Goal: Transaction & Acquisition: Obtain resource

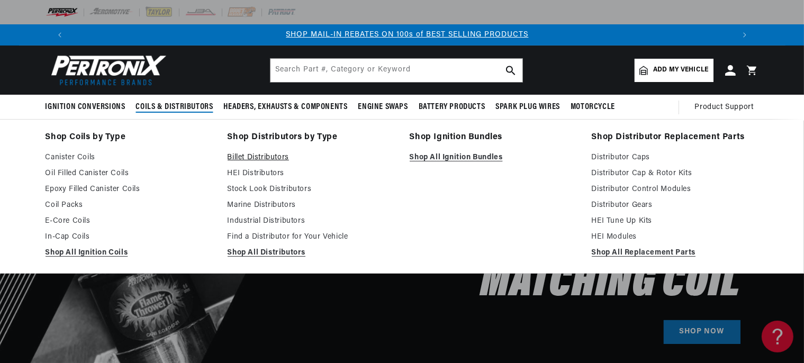
scroll to position [0, 660]
click at [240, 157] on link "Billet Distributors" at bounding box center [310, 157] width 167 height 13
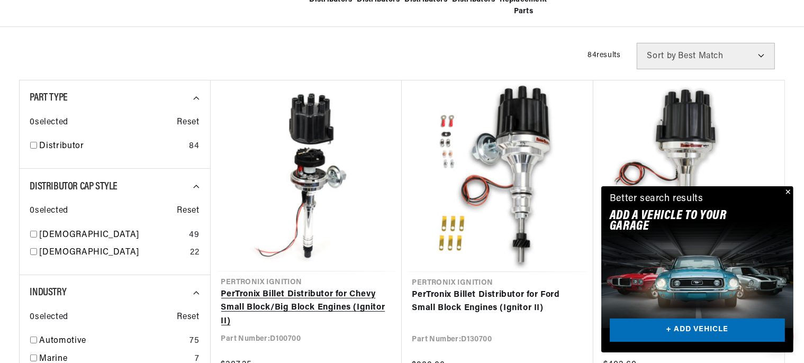
scroll to position [391, 0]
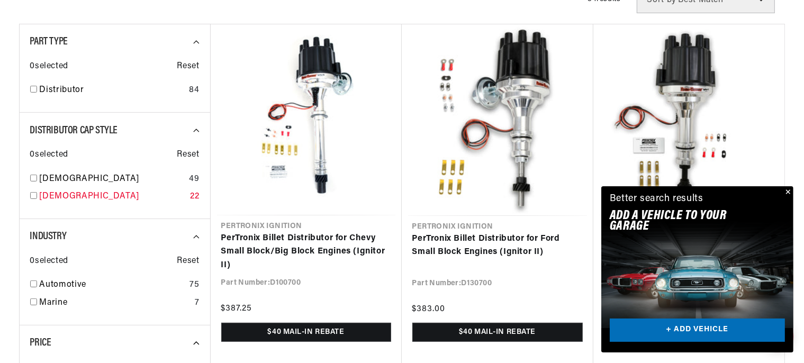
click at [32, 195] on input "checkbox" at bounding box center [33, 195] width 7 height 7
checkbox input "true"
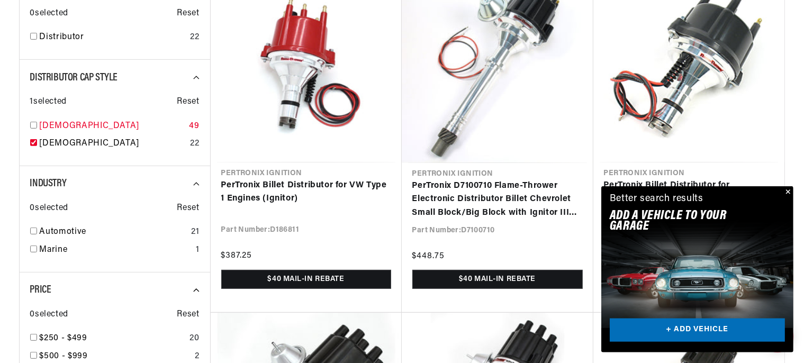
scroll to position [446, 0]
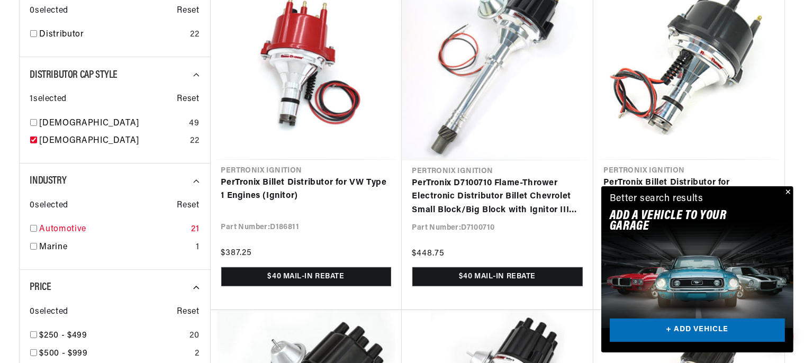
click at [40, 226] on div "Automotive 21" at bounding box center [114, 232] width 169 height 18
checkbox input "true"
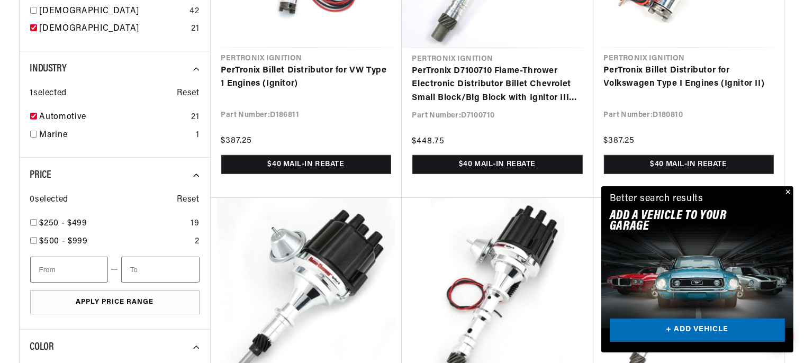
scroll to position [614, 0]
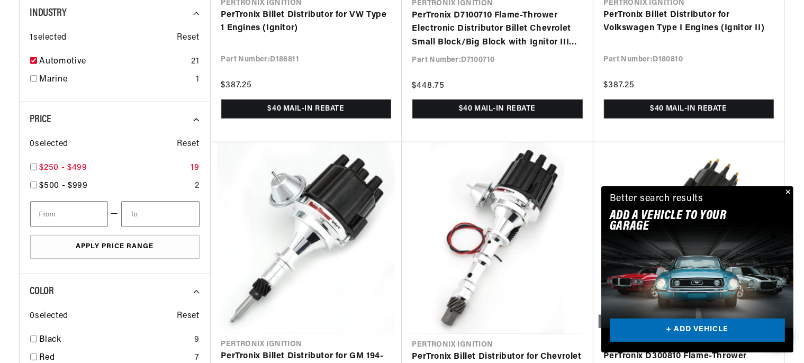
click at [77, 162] on link "$250 - $499" at bounding box center [113, 168] width 147 height 14
checkbox input "true"
type input "250"
type input "500"
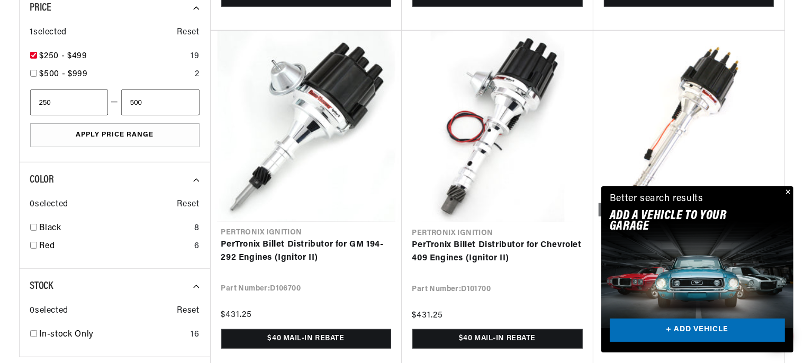
scroll to position [782, 0]
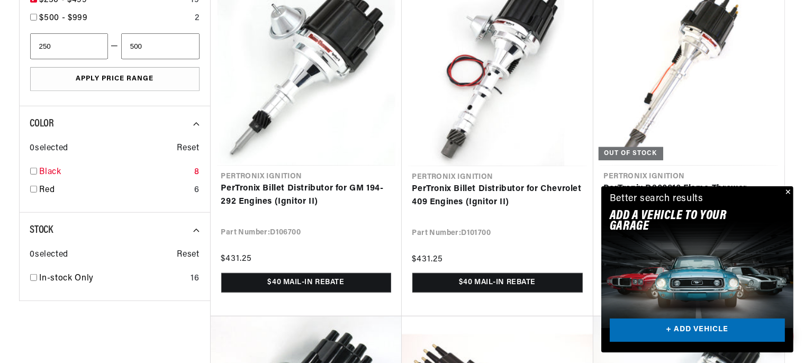
click at [52, 170] on link "Black" at bounding box center [115, 173] width 150 height 14
checkbox input "true"
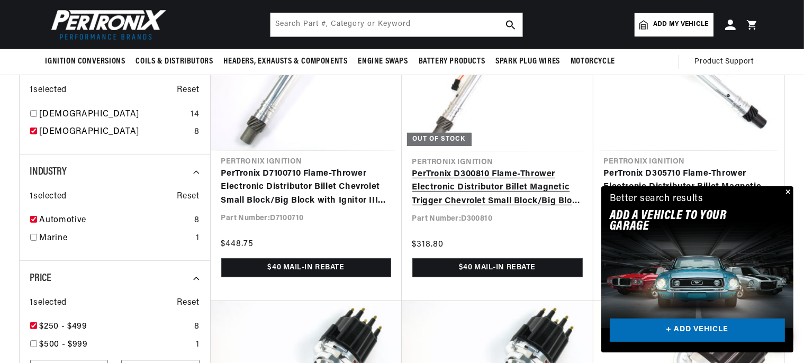
scroll to position [446, 0]
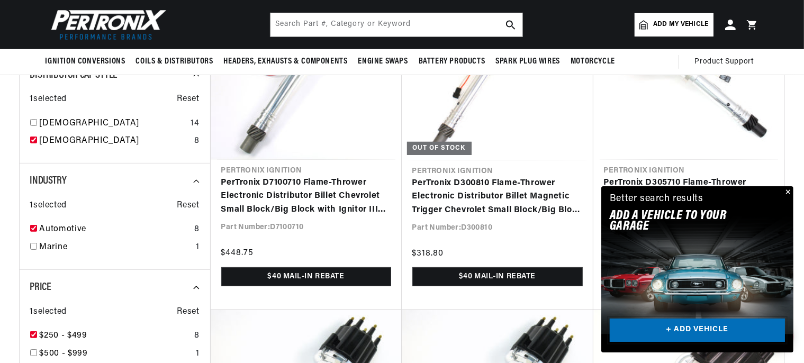
click at [692, 326] on link "+ ADD VEHICLE" at bounding box center [696, 330] width 175 height 24
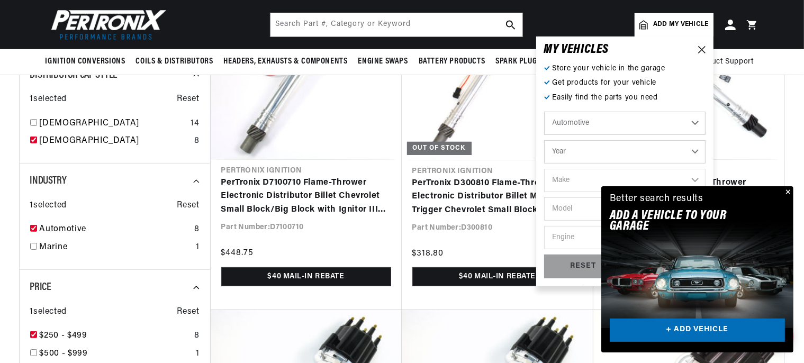
click at [544, 140] on select "Year 2022 2021 2020 2019 2018 2017 2016 2015 2014 2013 2012 2011 2010 2009 2008…" at bounding box center [624, 151] width 161 height 23
select select "1969"
click option "1969" at bounding box center [0, 0] width 0 height 0
select select "1969"
click at [544, 169] on select "Make Alfa Romeo American Motors Aston Martin Austin Austin Healey Avanti BMW Bu…" at bounding box center [624, 180] width 161 height 23
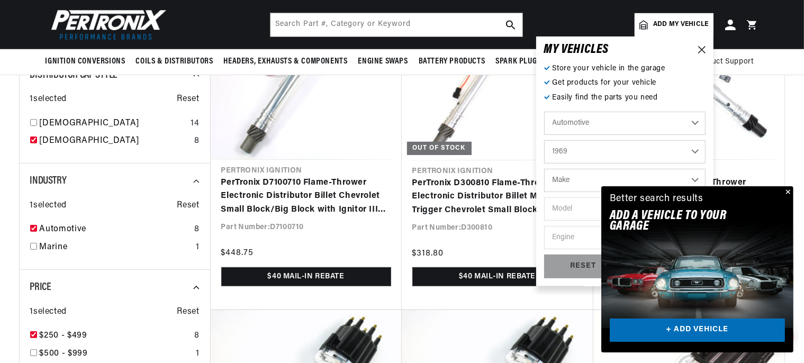
select select "Chevrolet"
click option "Chevrolet" at bounding box center [0, 0] width 0 height 0
select select "Chevrolet"
click at [544, 197] on select "Model Bel Air Biscayne Blazer Brookwood C10 Pickup C10 Suburban C20 Pickup C20 …" at bounding box center [624, 208] width 161 height 23
click at [783, 191] on button "Close" at bounding box center [786, 192] width 13 height 13
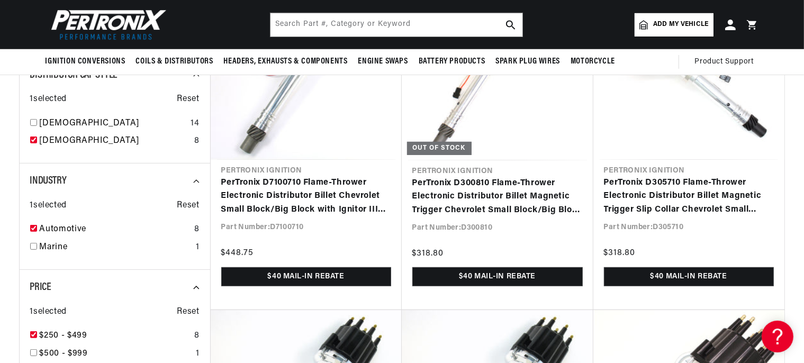
click at [680, 27] on span "Add my vehicle" at bounding box center [680, 25] width 55 height 10
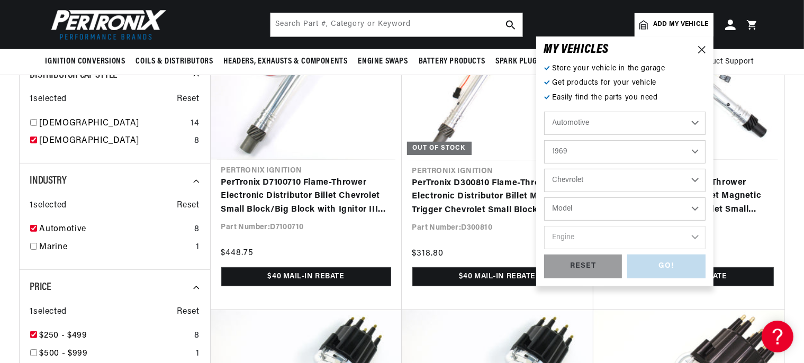
click at [544, 197] on select "Model Bel Air Biscayne Blazer Brookwood C10 Pickup C10 Suburban C20 Pickup C20 …" at bounding box center [624, 208] width 161 height 23
select select "Camaro"
click option "Camaro" at bounding box center [0, 0] width 0 height 0
select select "Camaro"
click at [544, 226] on select "Engine 6.6L 230cid / 3.8L 250cid / 4.1L 302cid / 4.9L 305cid / 5.0L 307cid / 5.…" at bounding box center [624, 237] width 161 height 23
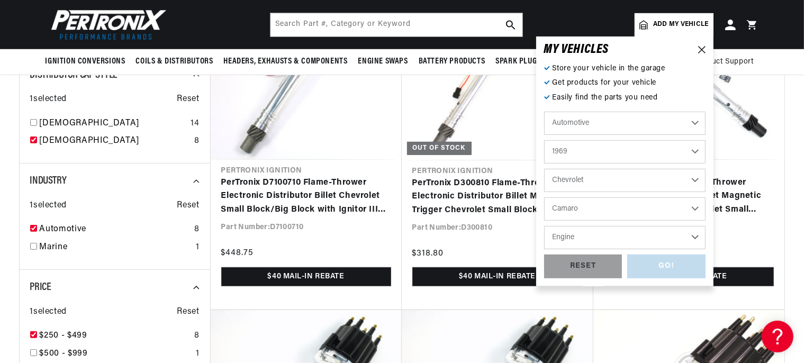
select select "350cid-5.7L"
click option "350cid / 5.7L" at bounding box center [0, 0] width 0 height 0
select select "350cid-5.7L"
click at [651, 266] on div "GO!" at bounding box center [666, 266] width 78 height 24
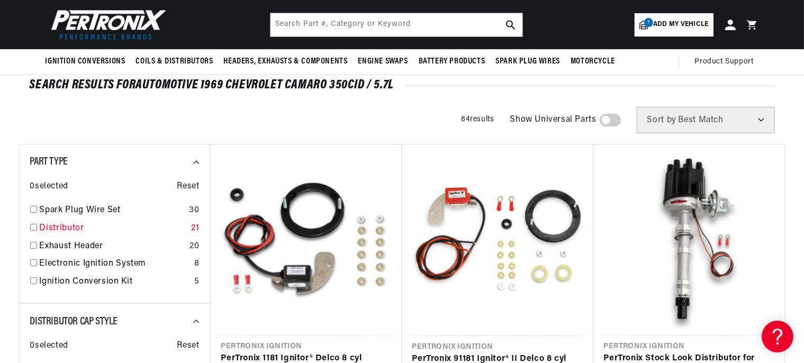
scroll to position [0, 1321]
click at [33, 226] on input "checkbox" at bounding box center [33, 227] width 7 height 7
checkbox input "true"
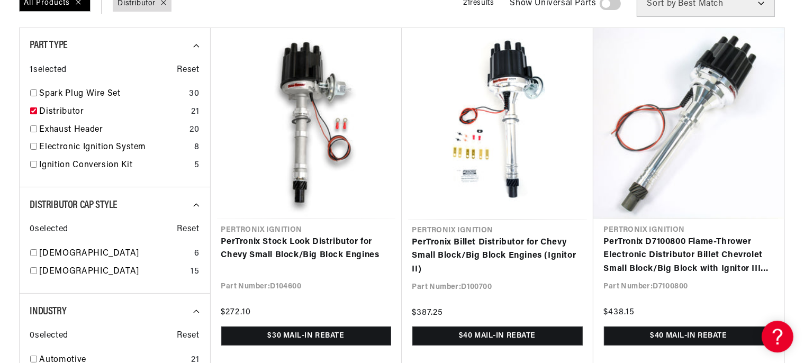
scroll to position [223, 0]
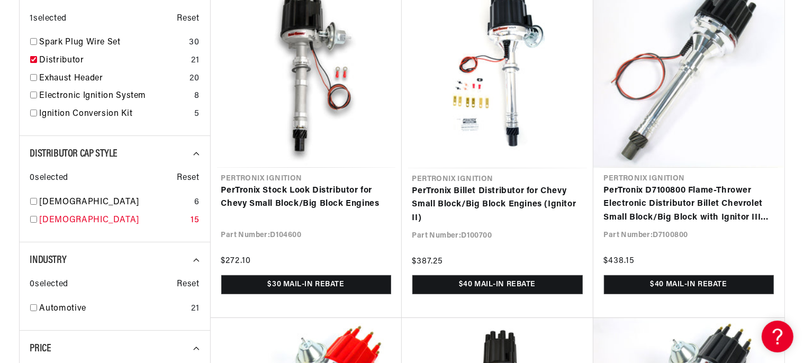
click at [32, 219] on input "checkbox" at bounding box center [33, 219] width 7 height 7
checkbox input "true"
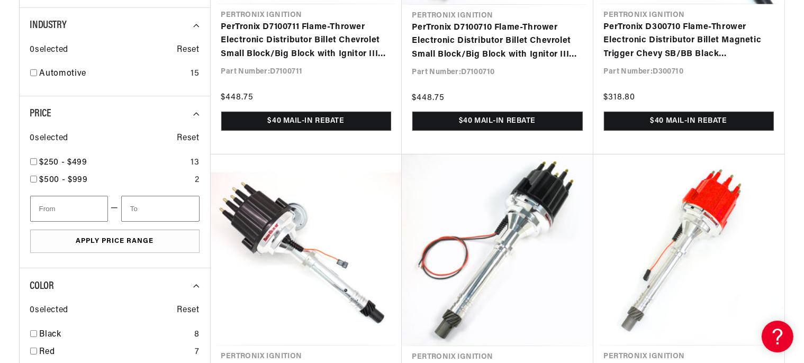
scroll to position [391, 0]
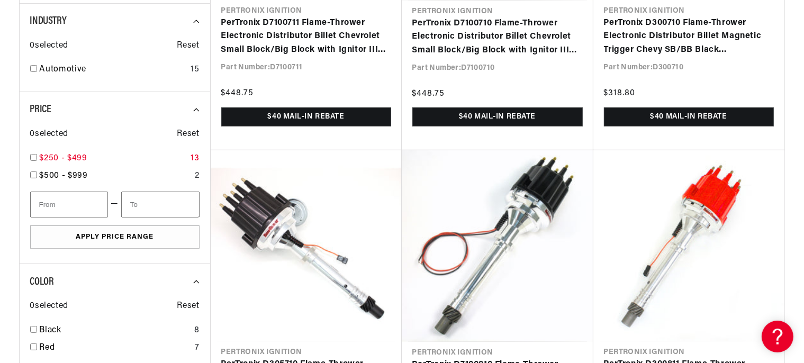
click at [32, 157] on input "checkbox" at bounding box center [33, 157] width 7 height 7
checkbox input "true"
type input "250"
type input "500"
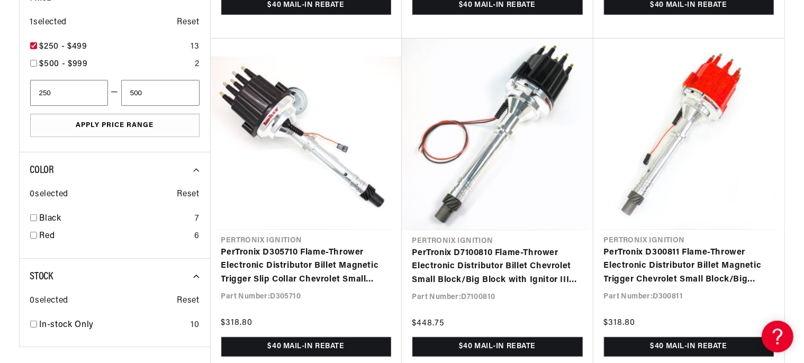
scroll to position [559, 0]
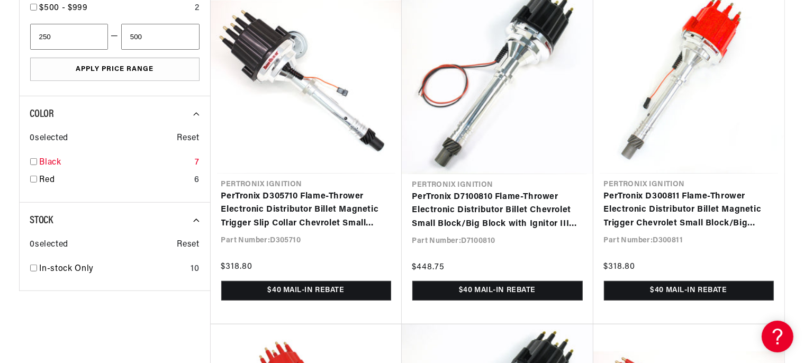
click at [32, 161] on input "checkbox" at bounding box center [33, 161] width 7 height 7
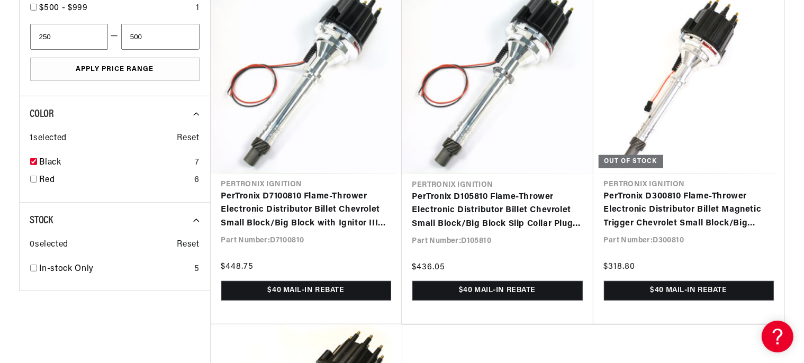
checkbox input "true"
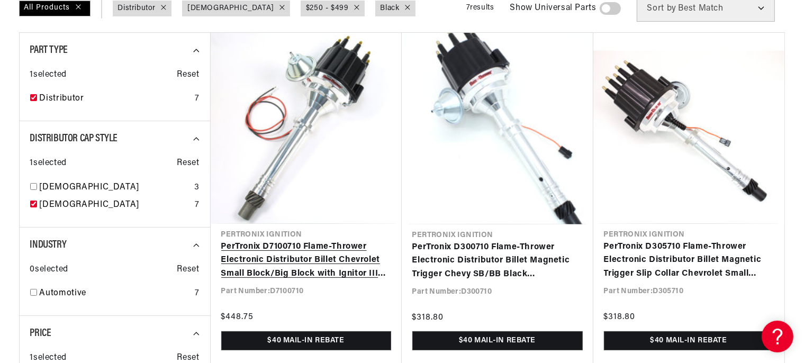
scroll to position [0, 1321]
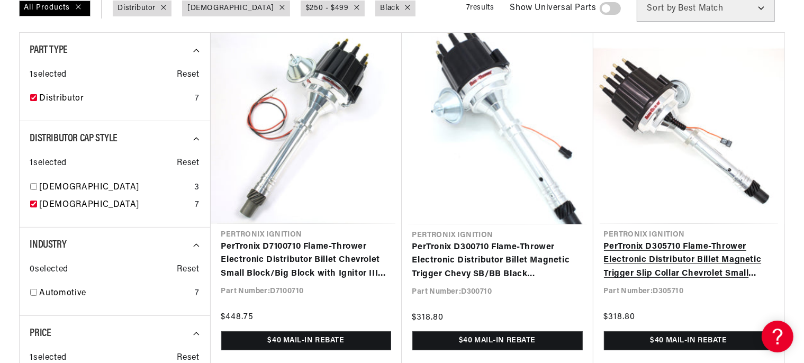
click at [635, 266] on link "PerTronix D305710 Flame-Thrower Electronic Distributor Billet Magnetic Trigger …" at bounding box center [689, 260] width 170 height 41
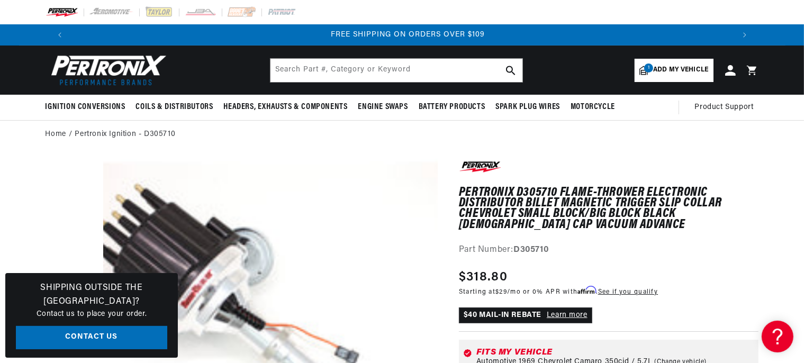
scroll to position [0, 1321]
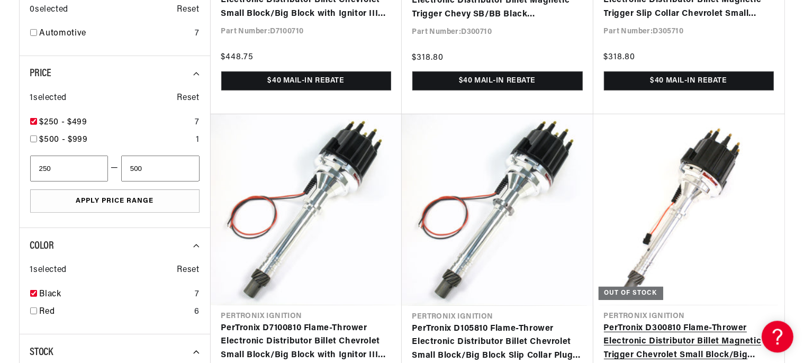
scroll to position [503, 0]
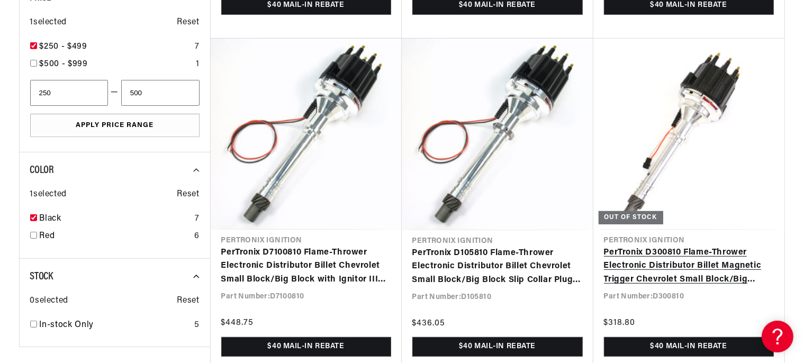
click at [648, 253] on link "PerTronix D300810 Flame-Thrower Electronic Distributor Billet Magnetic Trigger …" at bounding box center [689, 266] width 170 height 41
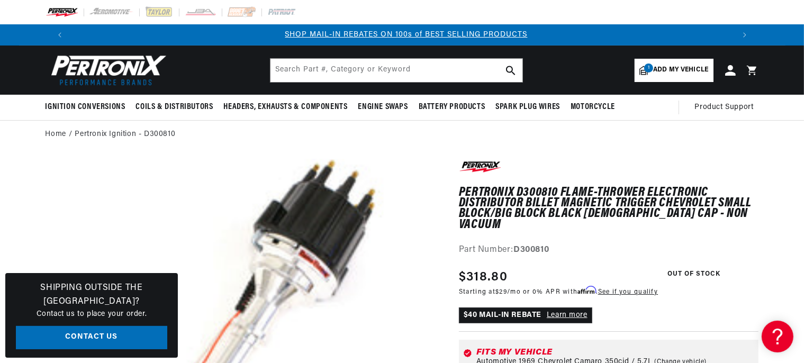
scroll to position [0, 660]
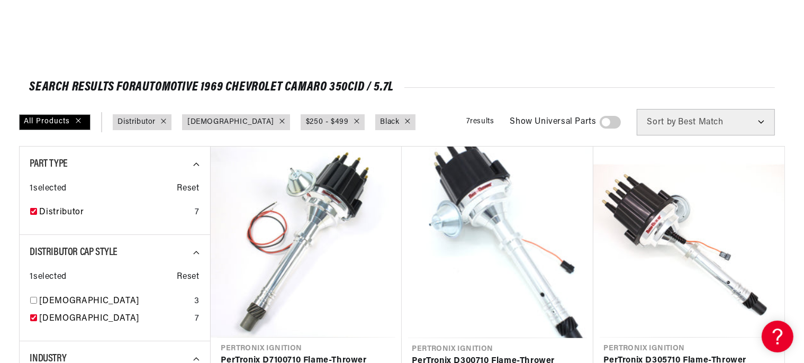
scroll to position [110, 0]
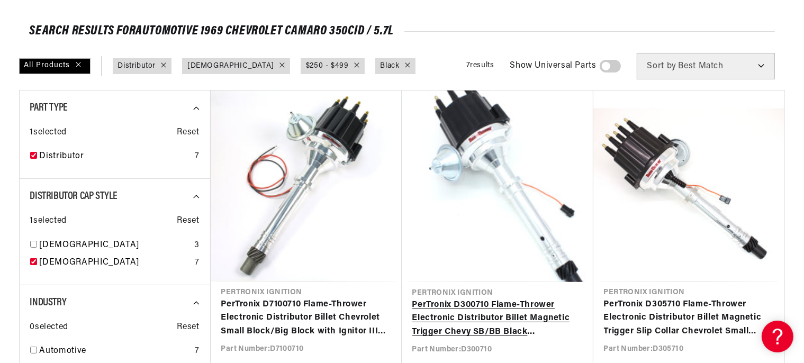
click at [475, 315] on link "PerTronix D300710 Flame-Thrower Electronic Distributor Billet Magnetic Trigger …" at bounding box center [497, 318] width 170 height 41
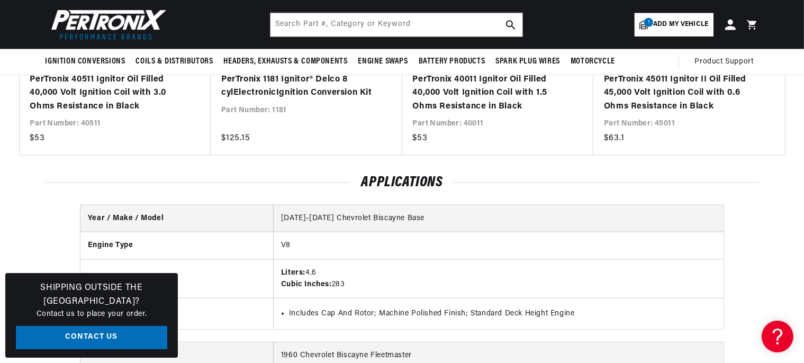
scroll to position [1005, 0]
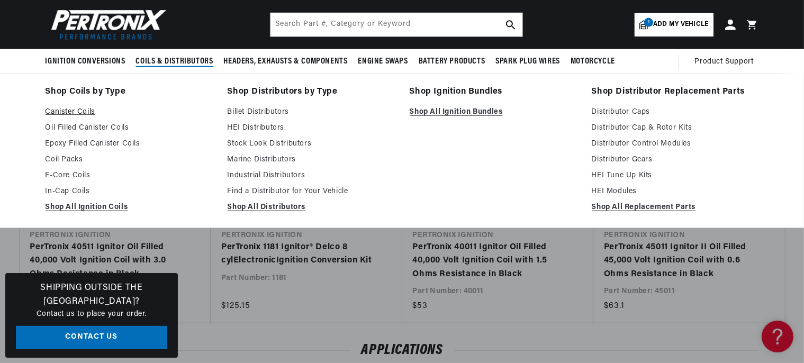
click at [66, 109] on link "Canister Coils" at bounding box center [128, 112] width 167 height 13
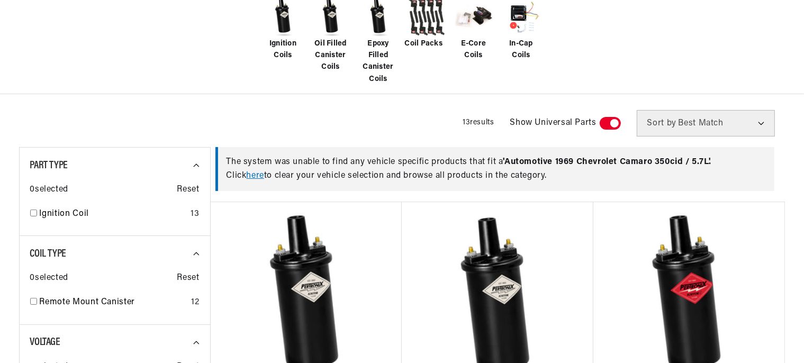
scroll to position [335, 0]
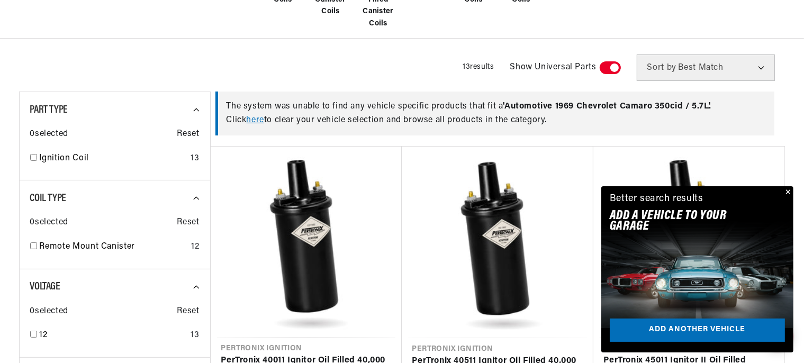
click at [789, 191] on button "Close" at bounding box center [786, 192] width 13 height 13
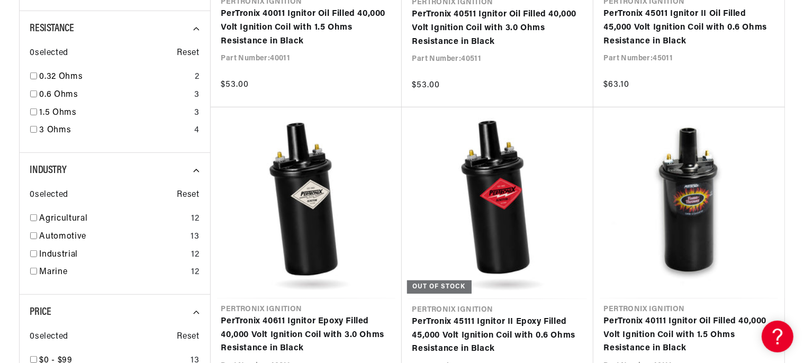
scroll to position [726, 0]
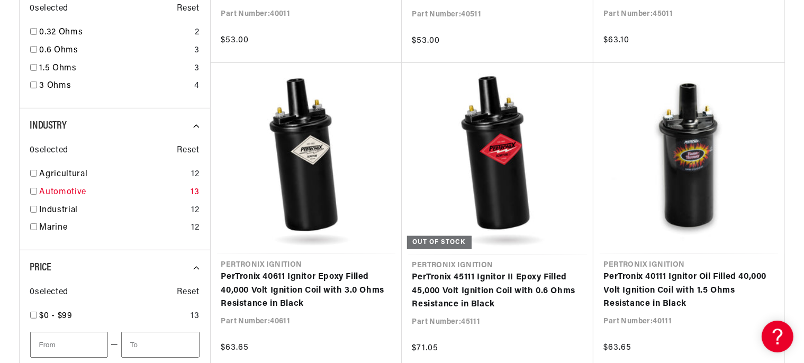
click at [35, 188] on input "checkbox" at bounding box center [33, 191] width 7 height 7
checkbox input "true"
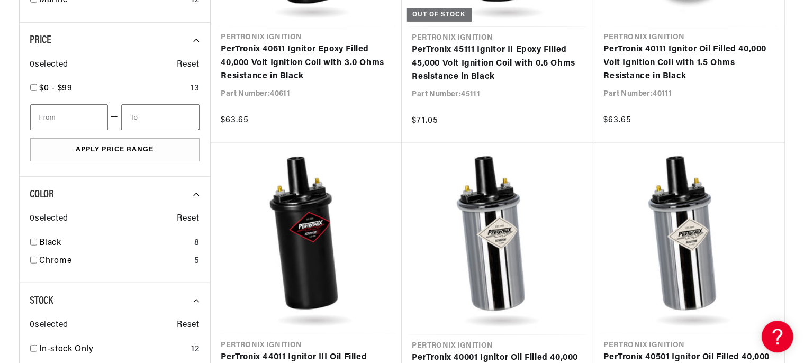
scroll to position [1005, 0]
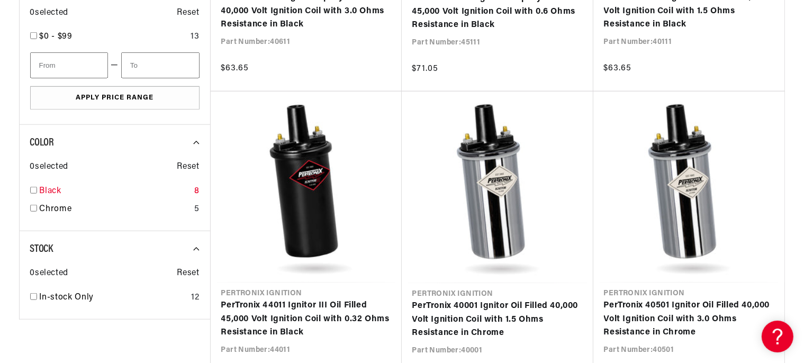
click at [32, 188] on input "checkbox" at bounding box center [33, 190] width 7 height 7
checkbox input "true"
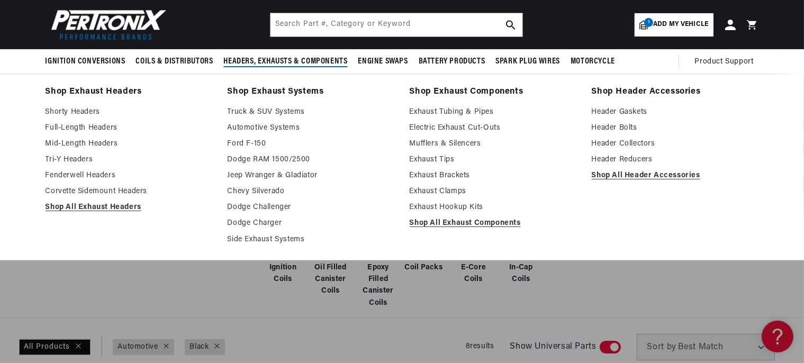
scroll to position [0, 1321]
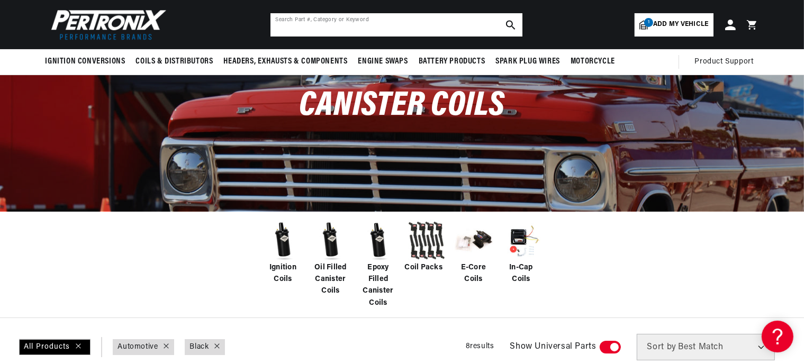
click at [405, 26] on input "text" at bounding box center [396, 24] width 252 height 23
type input "col use wth dstrbutor"
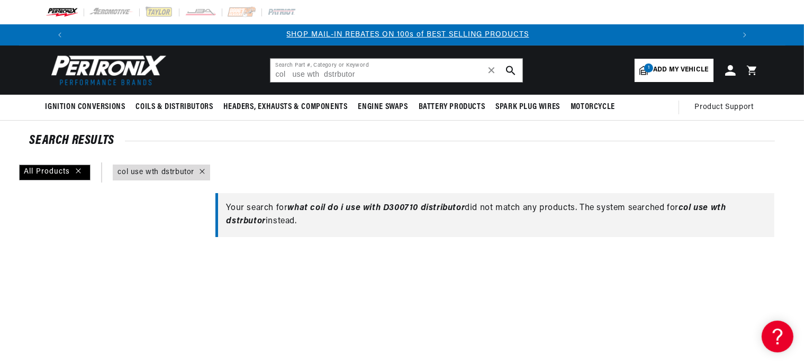
scroll to position [0, 660]
click at [360, 77] on input "col use wth dstrbutor" at bounding box center [396, 70] width 252 height 23
type input "c"
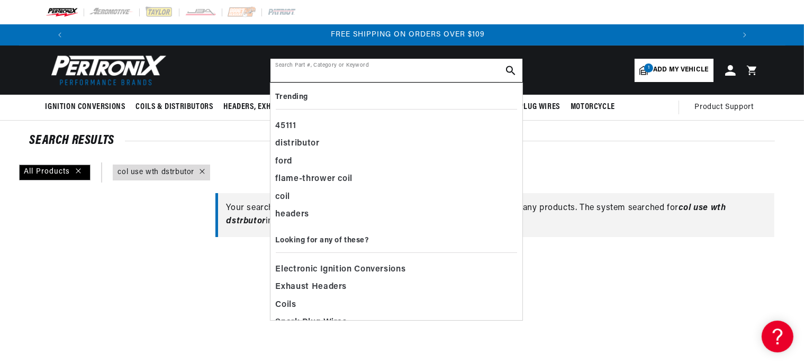
scroll to position [0, 1321]
click at [193, 72] on header "BETTER SEARCH RESULTS Add your vehicle's year, make, and model to find parts be…" at bounding box center [402, 69] width 766 height 49
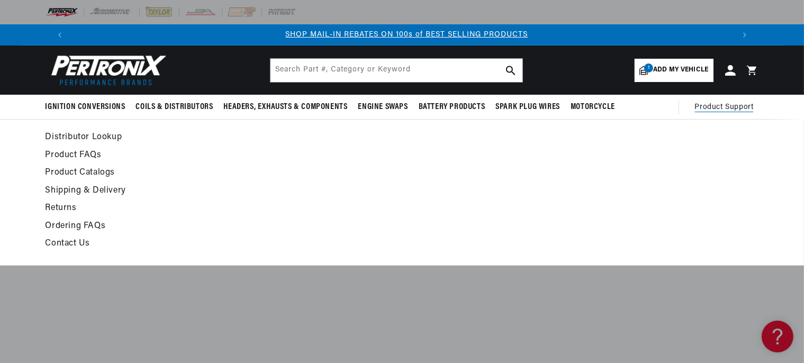
scroll to position [0, 660]
click at [731, 107] on span "Product Support" at bounding box center [724, 108] width 59 height 12
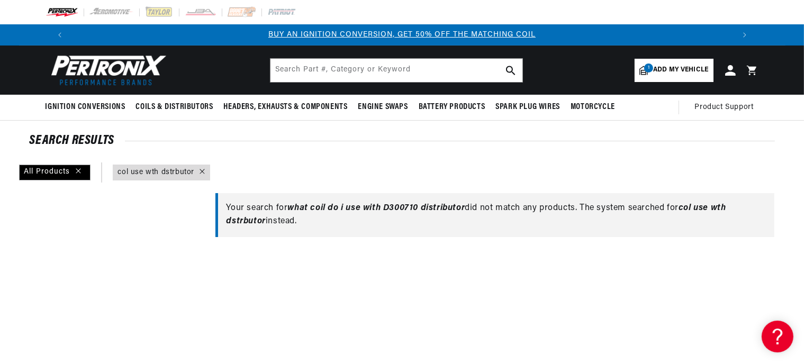
scroll to position [0, 0]
click at [652, 74] on link "1 Add my vehicle" at bounding box center [673, 70] width 78 height 23
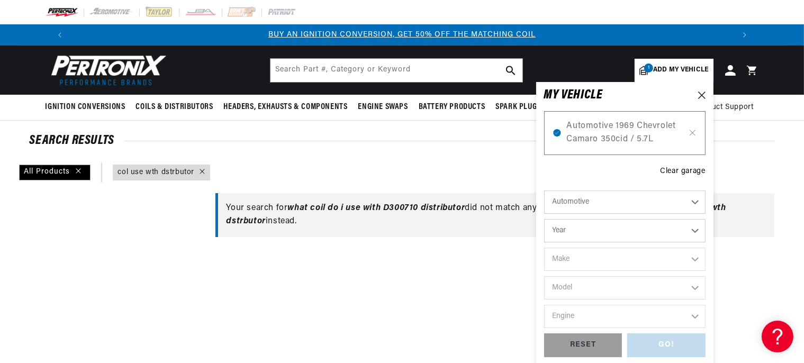
click at [697, 94] on div "MY VEHICLE" at bounding box center [624, 95] width 161 height 11
click at [701, 94] on icon at bounding box center [701, 95] width 7 height 7
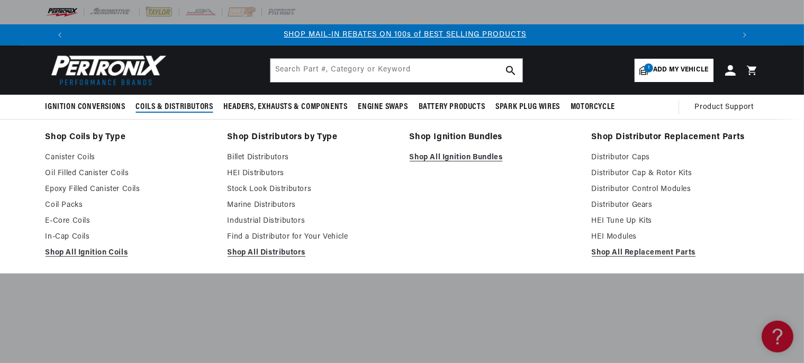
click at [171, 105] on span "Coils & Distributors" at bounding box center [174, 107] width 77 height 11
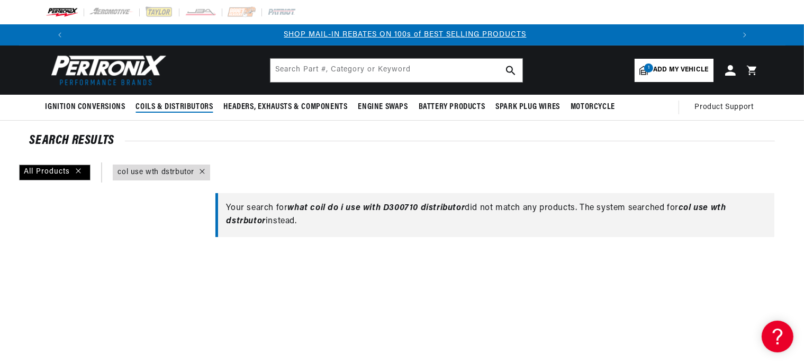
click at [171, 105] on span "Coils & Distributors" at bounding box center [174, 107] width 77 height 11
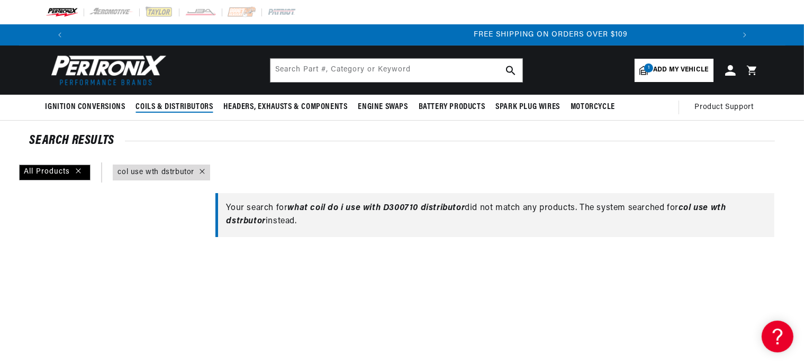
click at [171, 105] on span "Coils & Distributors" at bounding box center [174, 107] width 77 height 11
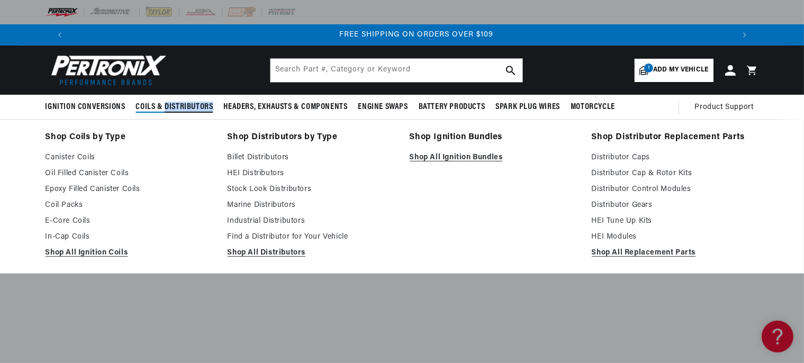
click at [171, 105] on span "Coils & Distributors" at bounding box center [174, 107] width 77 height 11
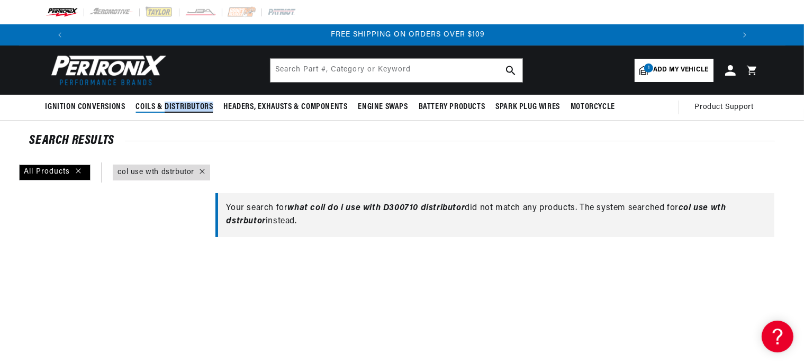
scroll to position [0, 1321]
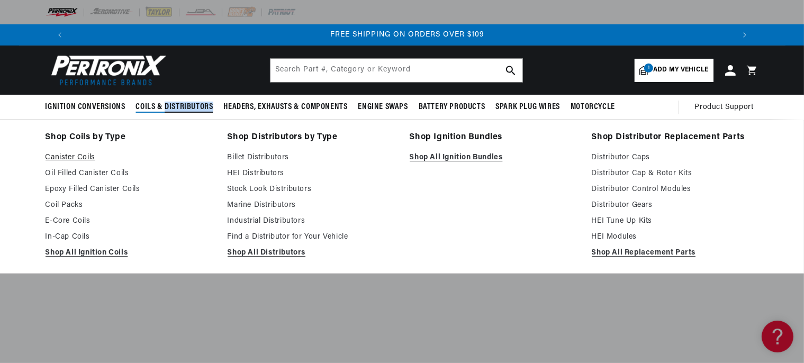
click at [78, 156] on link "Canister Coils" at bounding box center [128, 157] width 167 height 13
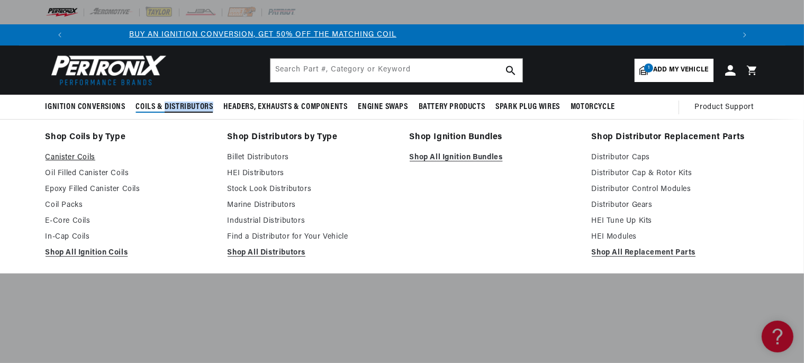
scroll to position [0, 30]
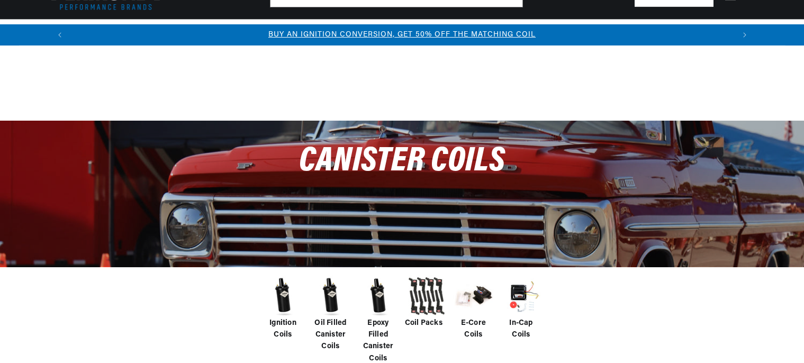
scroll to position [223, 0]
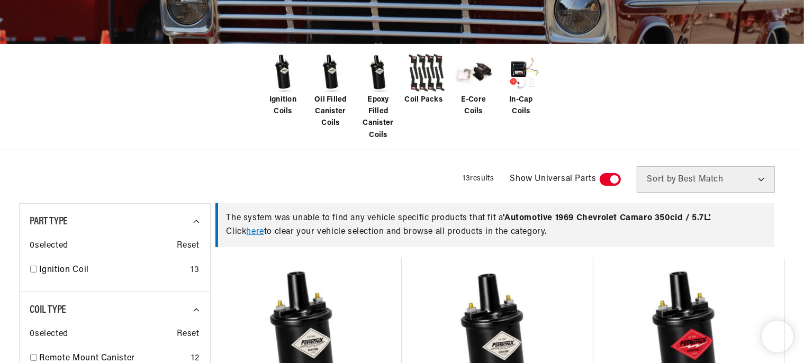
click at [286, 80] on img at bounding box center [283, 73] width 42 height 42
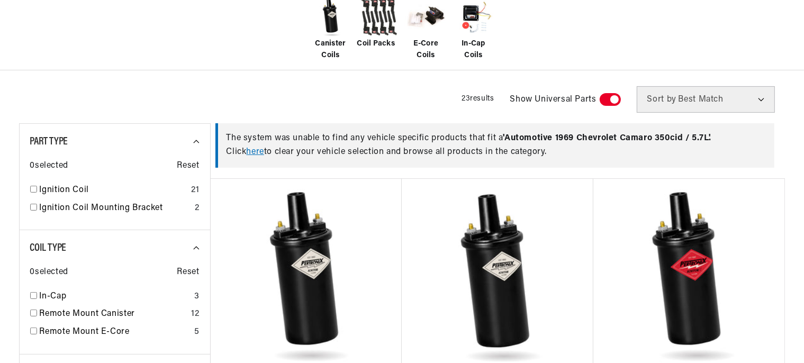
scroll to position [279, 0]
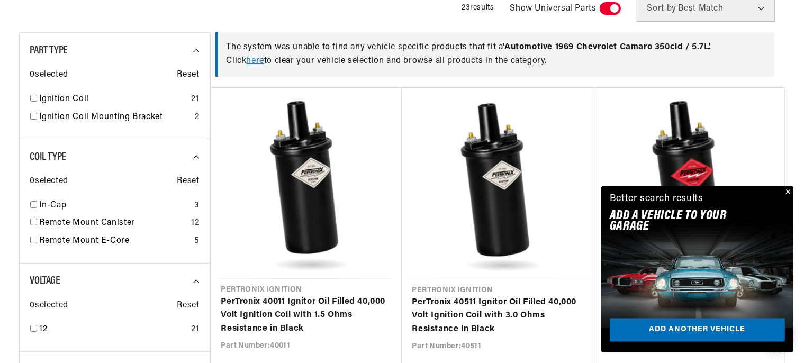
scroll to position [391, 0]
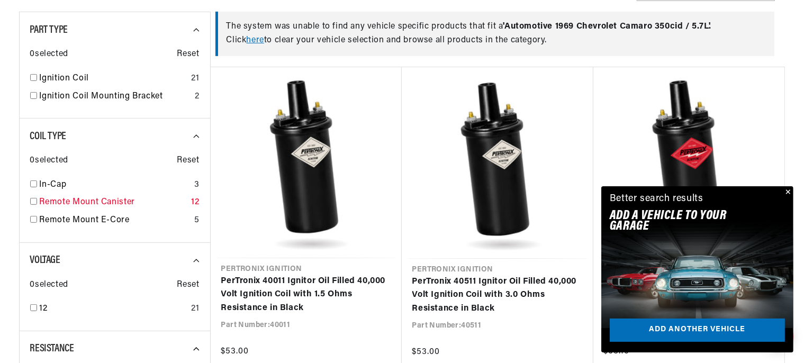
click at [32, 200] on input "checkbox" at bounding box center [33, 201] width 7 height 7
checkbox input "true"
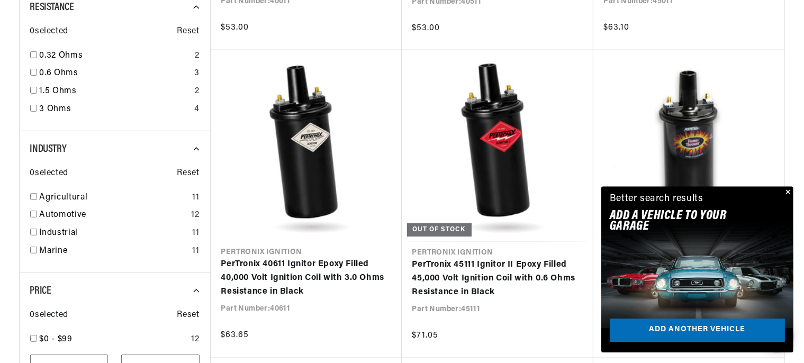
scroll to position [726, 0]
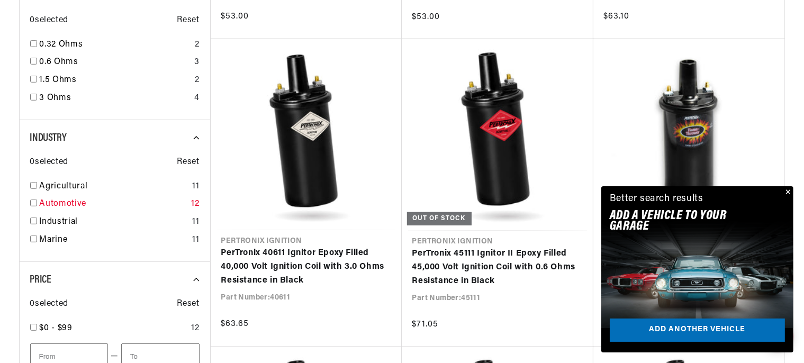
click at [33, 200] on input "checkbox" at bounding box center [33, 202] width 7 height 7
checkbox input "true"
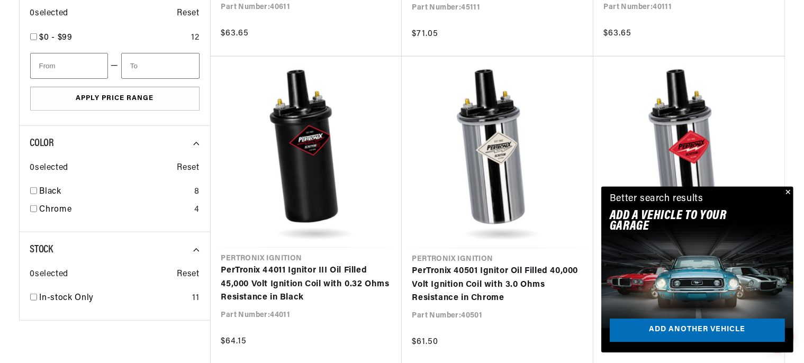
scroll to position [1061, 0]
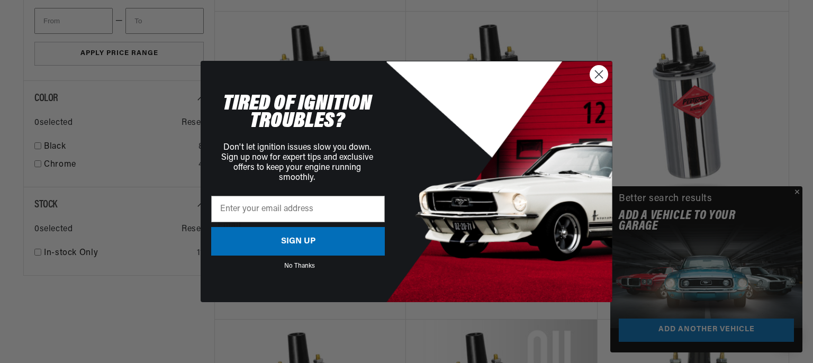
click at [598, 78] on circle "Close dialog" at bounding box center [598, 74] width 17 height 17
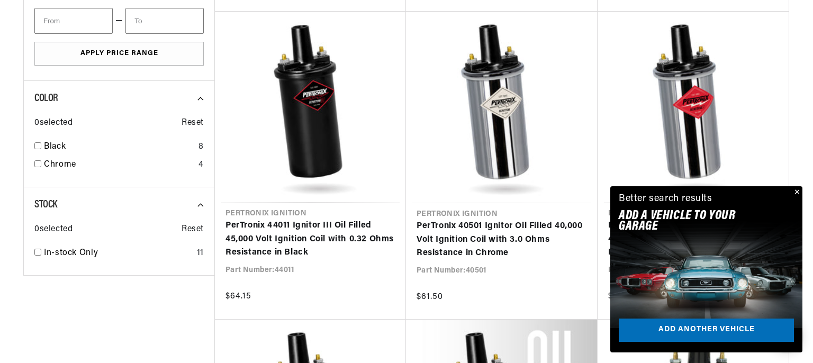
click at [598, 89] on circle "Close dialog" at bounding box center [598, 97] width 17 height 17
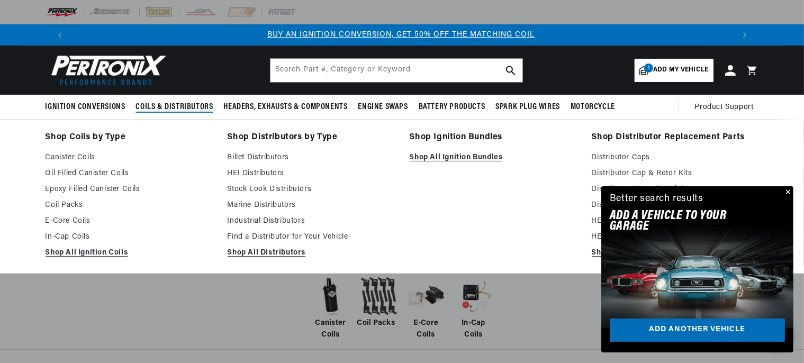
scroll to position [0, 0]
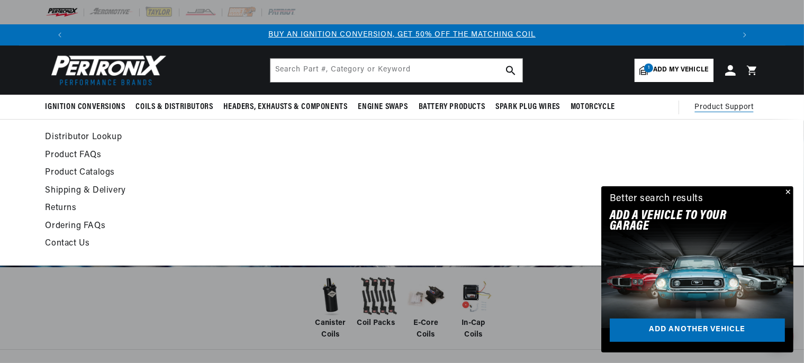
click at [711, 109] on span "Product Support" at bounding box center [724, 108] width 59 height 12
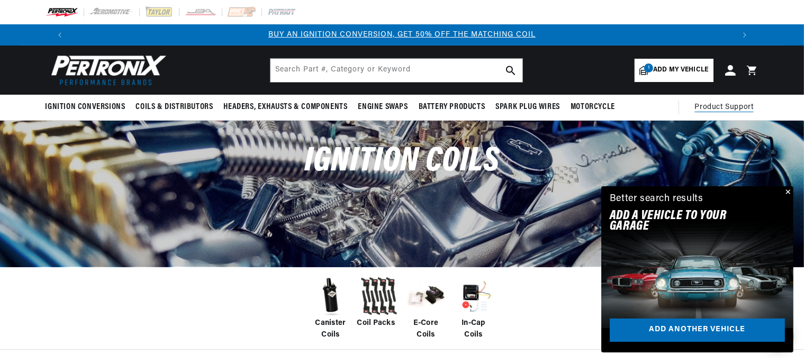
click at [713, 107] on span "Product Support" at bounding box center [724, 108] width 59 height 12
click at [788, 191] on button "Close" at bounding box center [786, 192] width 13 height 13
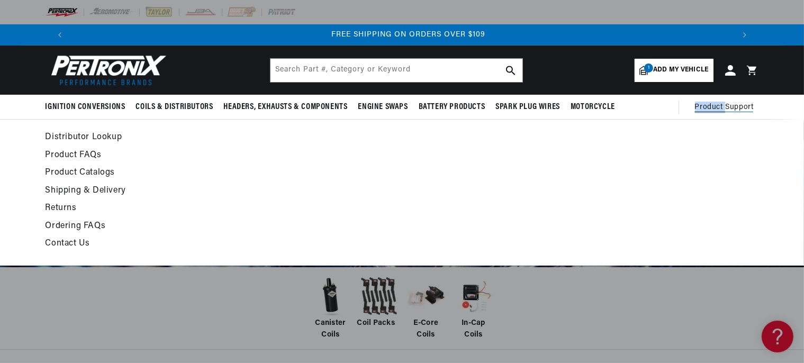
scroll to position [0, 1321]
click at [89, 170] on link "Product Catalogs" at bounding box center [305, 173] width 520 height 15
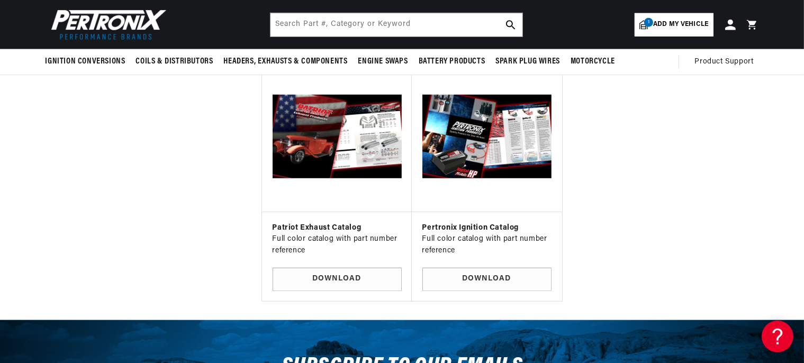
scroll to position [893, 0]
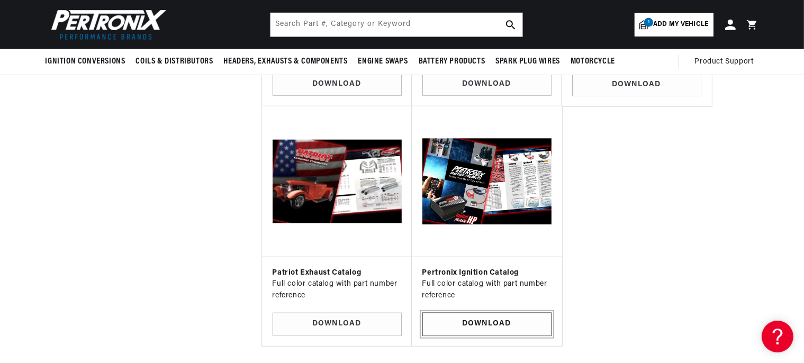
click at [473, 313] on link "Download" at bounding box center [486, 325] width 129 height 24
